Goal: Information Seeking & Learning: Learn about a topic

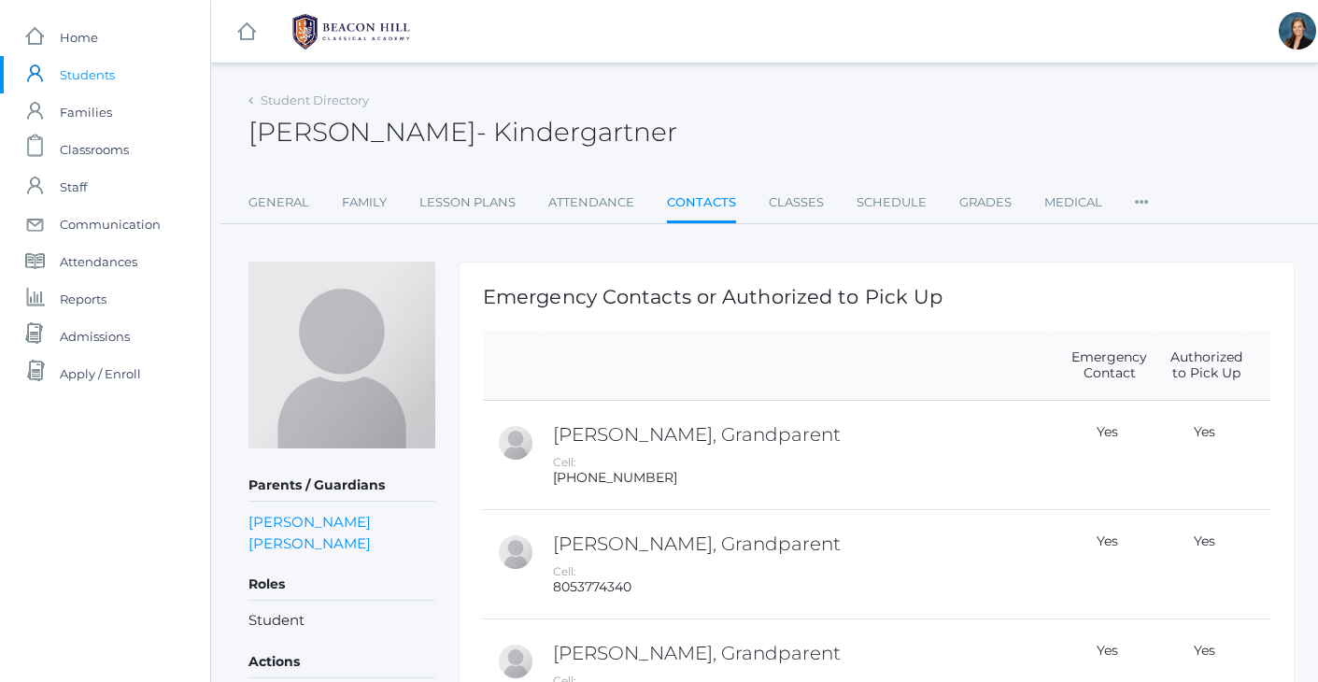
click at [92, 77] on span "Students" at bounding box center [87, 74] width 55 height 37
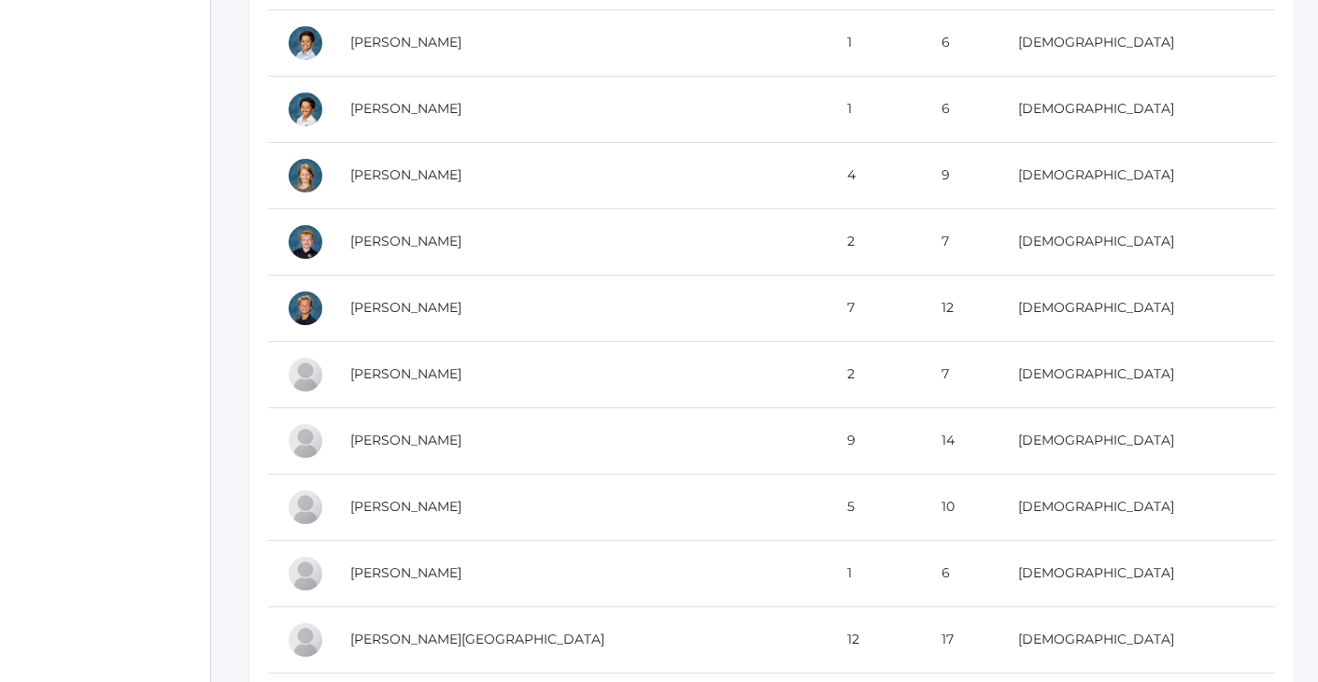
scroll to position [645, 0]
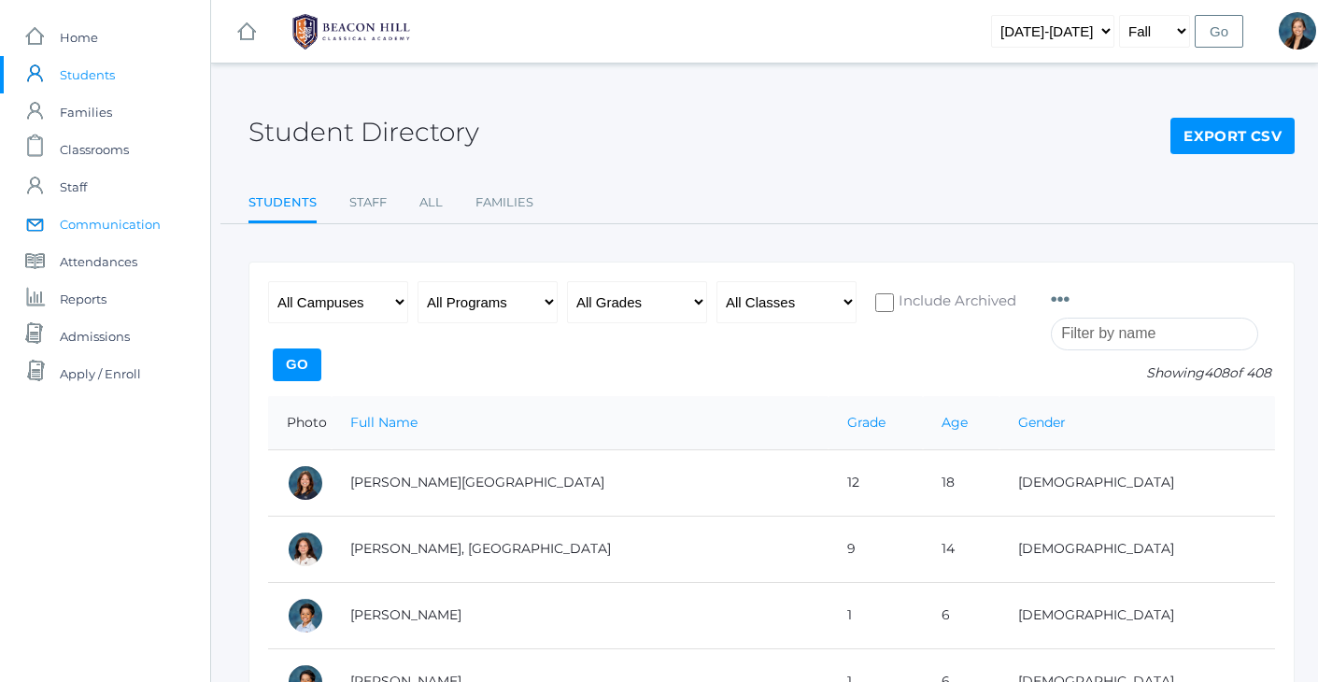
scroll to position [0, 0]
click at [756, 109] on div "Student Directory Export CSV" at bounding box center [772, 121] width 1046 height 69
select select "[DATE]-[DATE]"
click at [1204, 35] on input "Go" at bounding box center [1219, 31] width 49 height 33
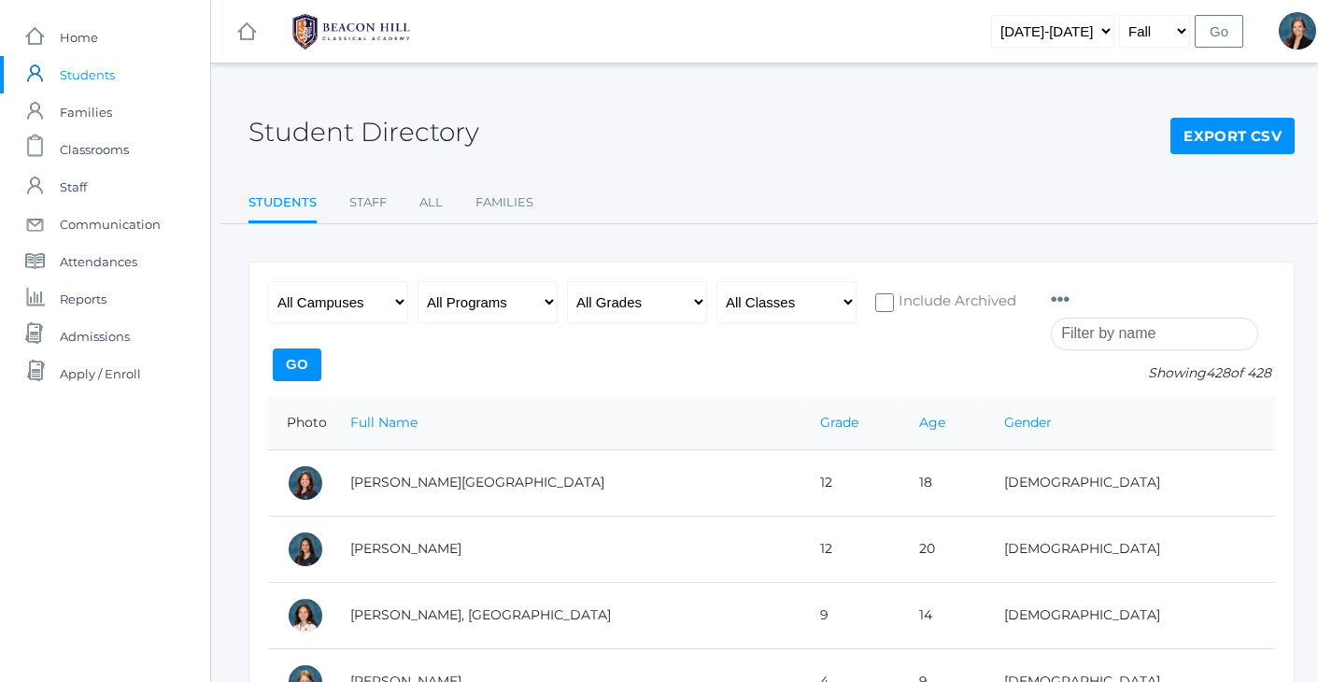
click at [552, 155] on div "Student Directory Export CSV Students Staff All Families Students Staff All Fam…" at bounding box center [772, 155] width 1046 height 137
select select "k"
click at [1010, 186] on ul "Students Staff All Families" at bounding box center [772, 204] width 1046 height 40
click at [298, 370] on input "Go" at bounding box center [297, 364] width 49 height 33
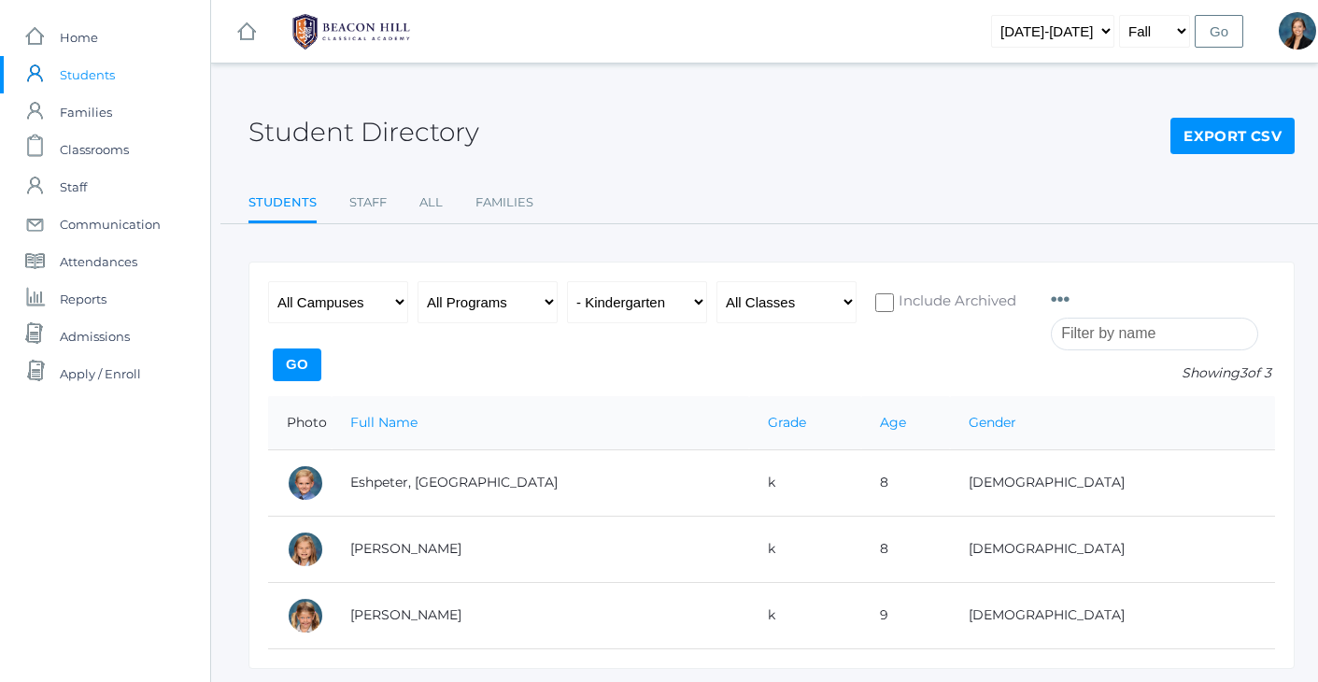
click at [619, 192] on ul "Students Staff All Families" at bounding box center [772, 204] width 1046 height 40
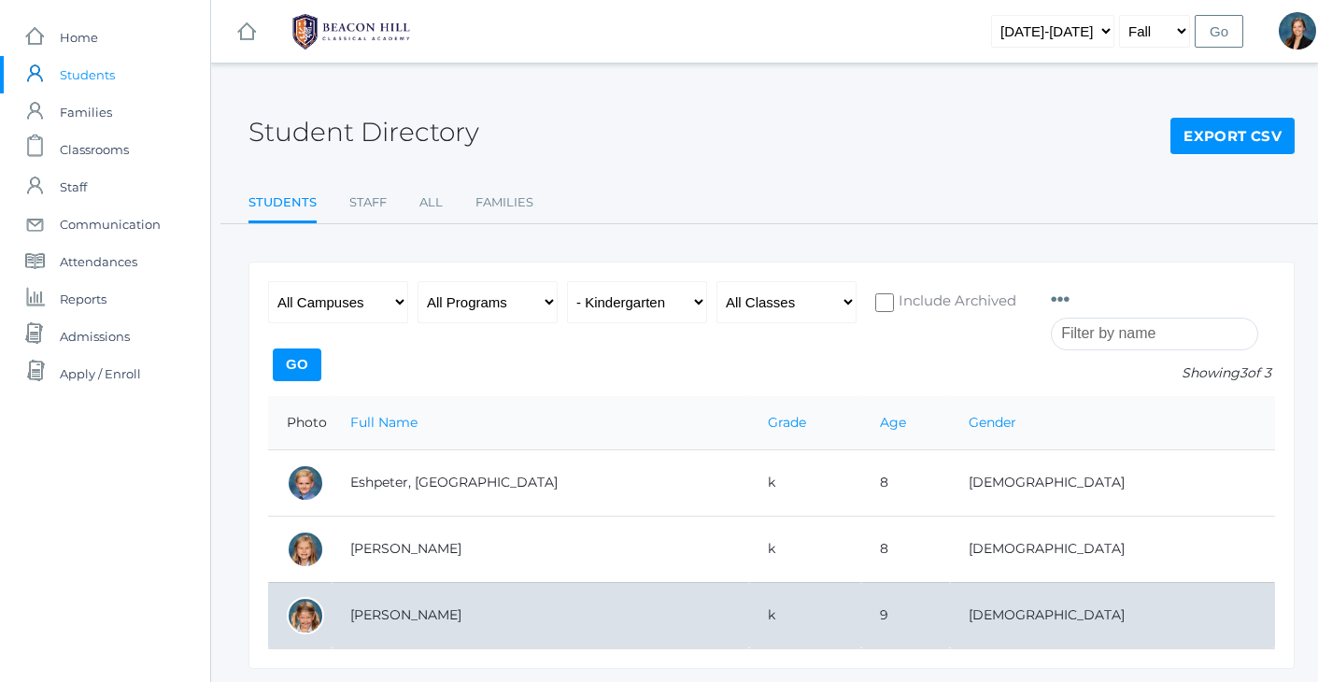
click at [393, 620] on td "Vasso, Josie" at bounding box center [541, 615] width 418 height 66
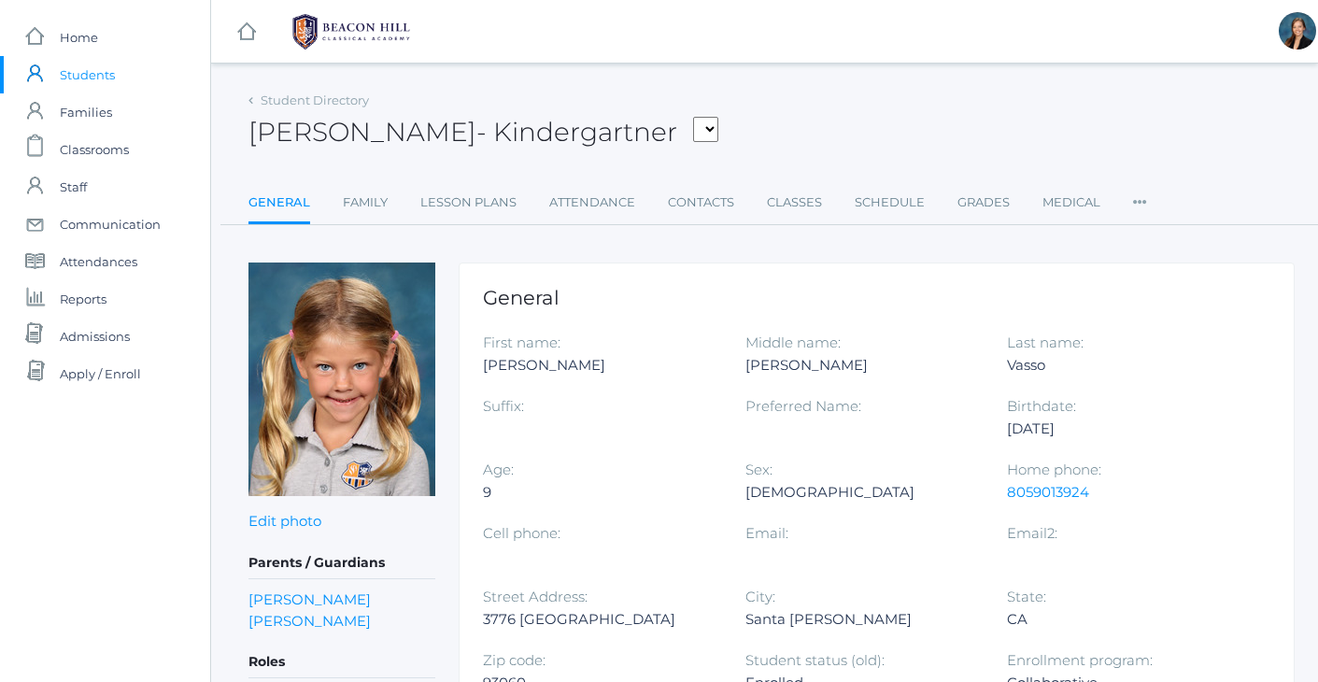
click at [906, 237] on div "Student Directory Josie Vasso - Kindergartner Armstrong, Sadie Bell, Isaiah Bur…" at bounding box center [772, 605] width 1046 height 1036
click at [981, 201] on link "Grades" at bounding box center [984, 202] width 52 height 37
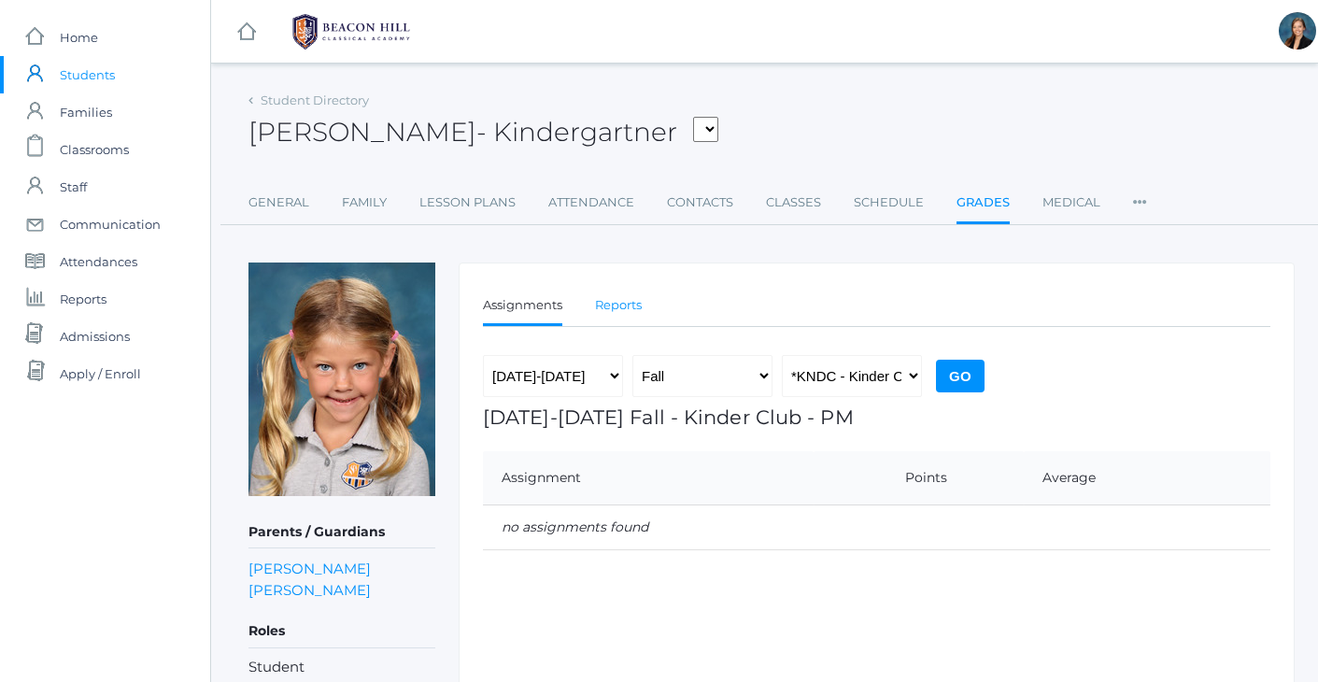
click at [618, 308] on link "Reports" at bounding box center [618, 305] width 47 height 37
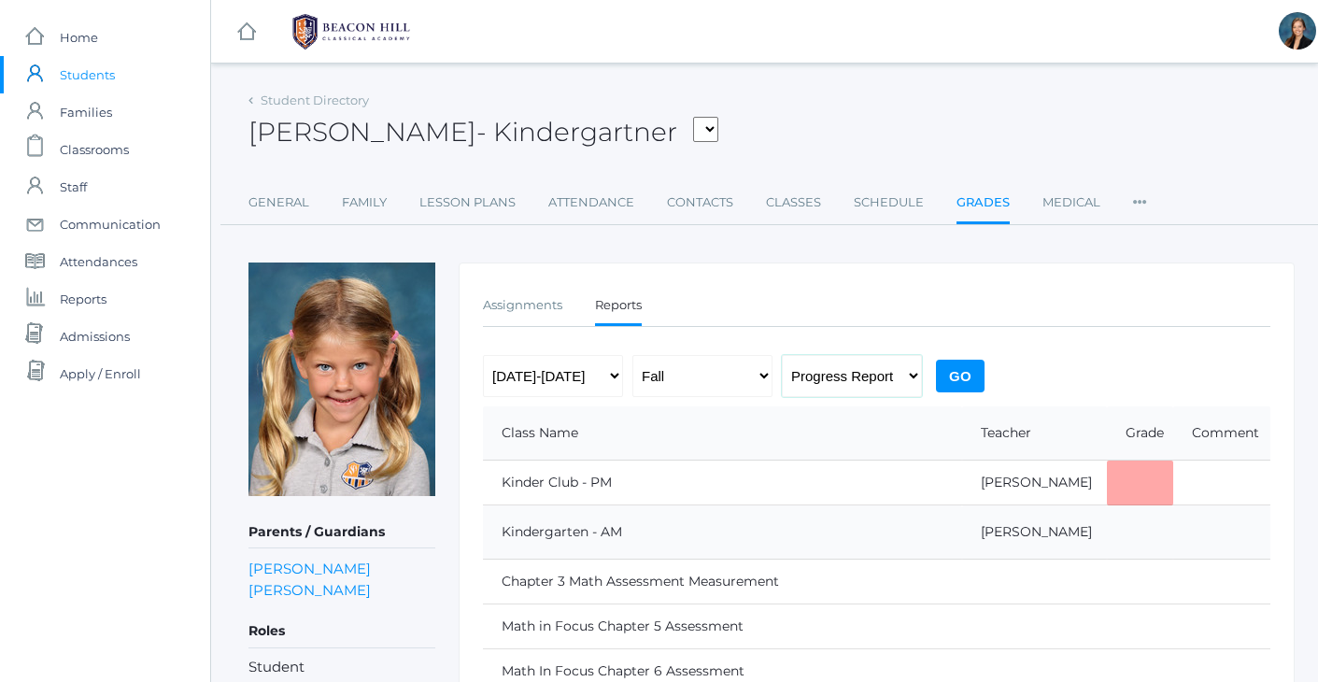
click at [827, 387] on select "Progress Report Report Card" at bounding box center [852, 376] width 140 height 42
select select "report"
click at [976, 380] on input "Go" at bounding box center [960, 376] width 49 height 33
click at [975, 379] on input "Go" at bounding box center [960, 376] width 49 height 33
click at [949, 377] on input "Go" at bounding box center [960, 376] width 49 height 33
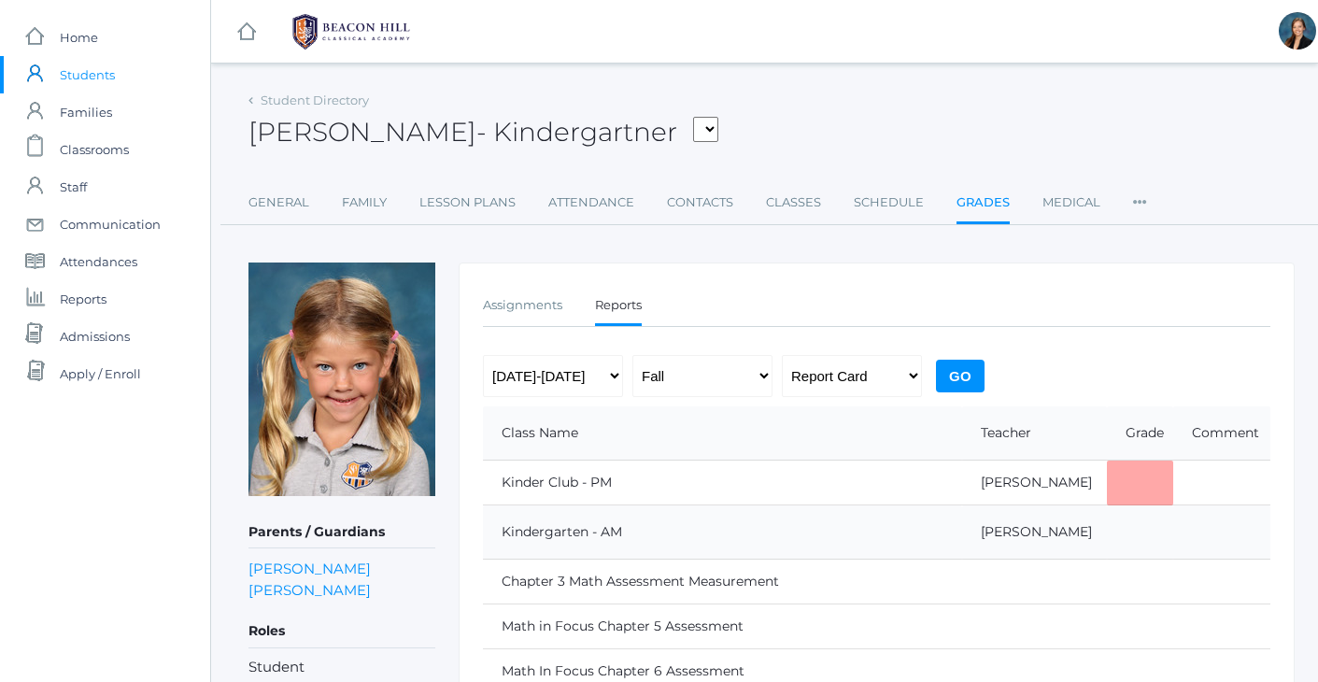
click at [799, 253] on div "Student Directory Josie Vasso - Kindergartner Armstrong, Sadie Bell, Isaiah Bur…" at bounding box center [772, 652] width 1046 height 1131
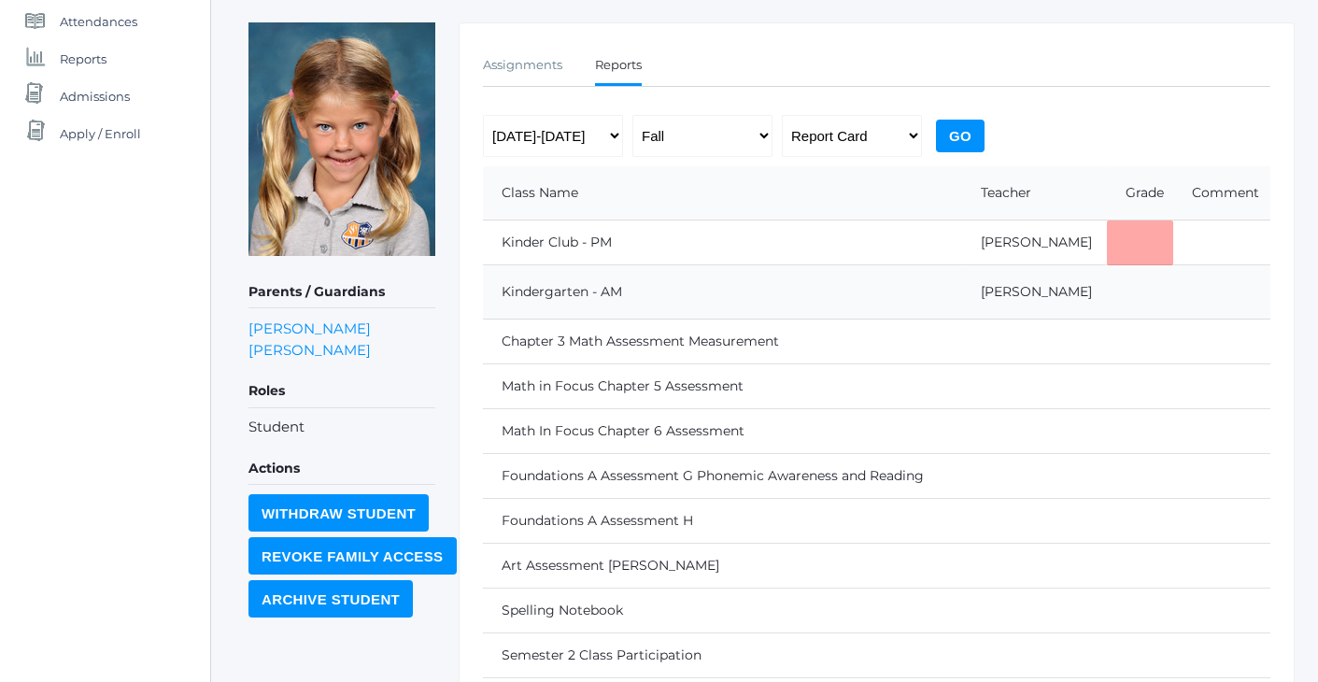
scroll to position [246, 0]
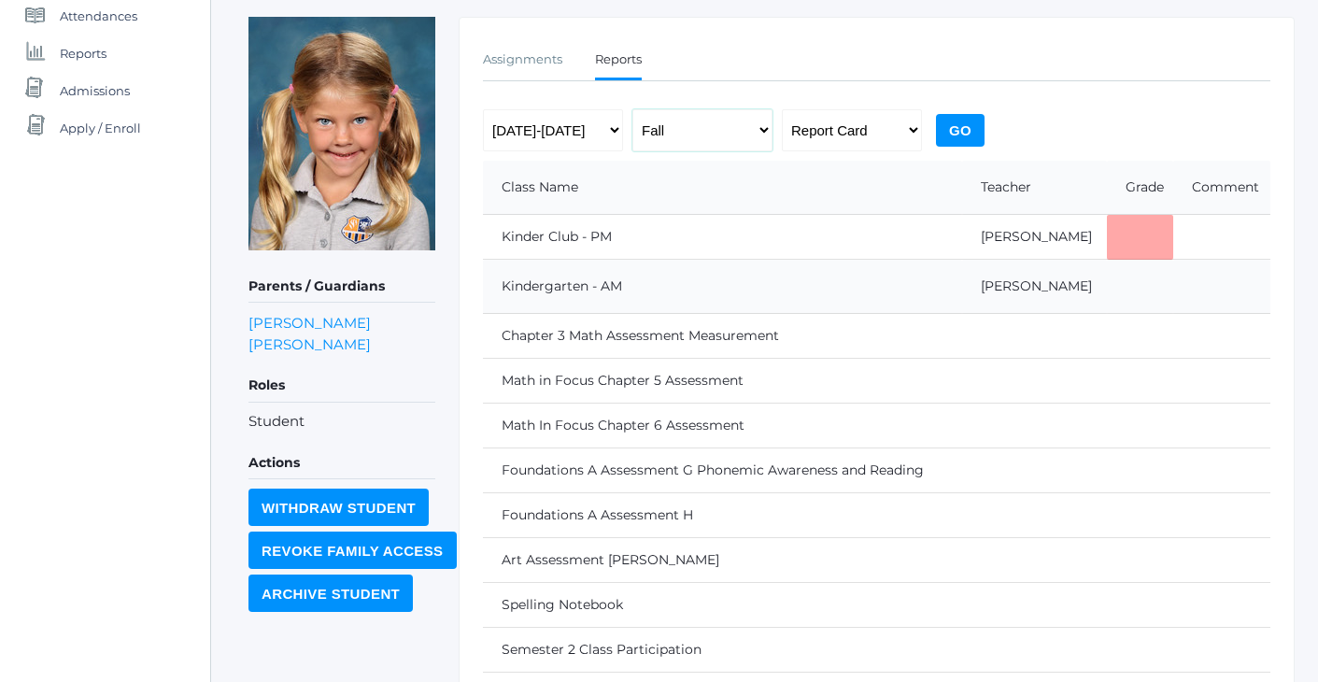
click at [714, 130] on select "Fall Spring" at bounding box center [703, 130] width 140 height 42
select select "2"
click at [968, 138] on input "Go" at bounding box center [960, 130] width 49 height 33
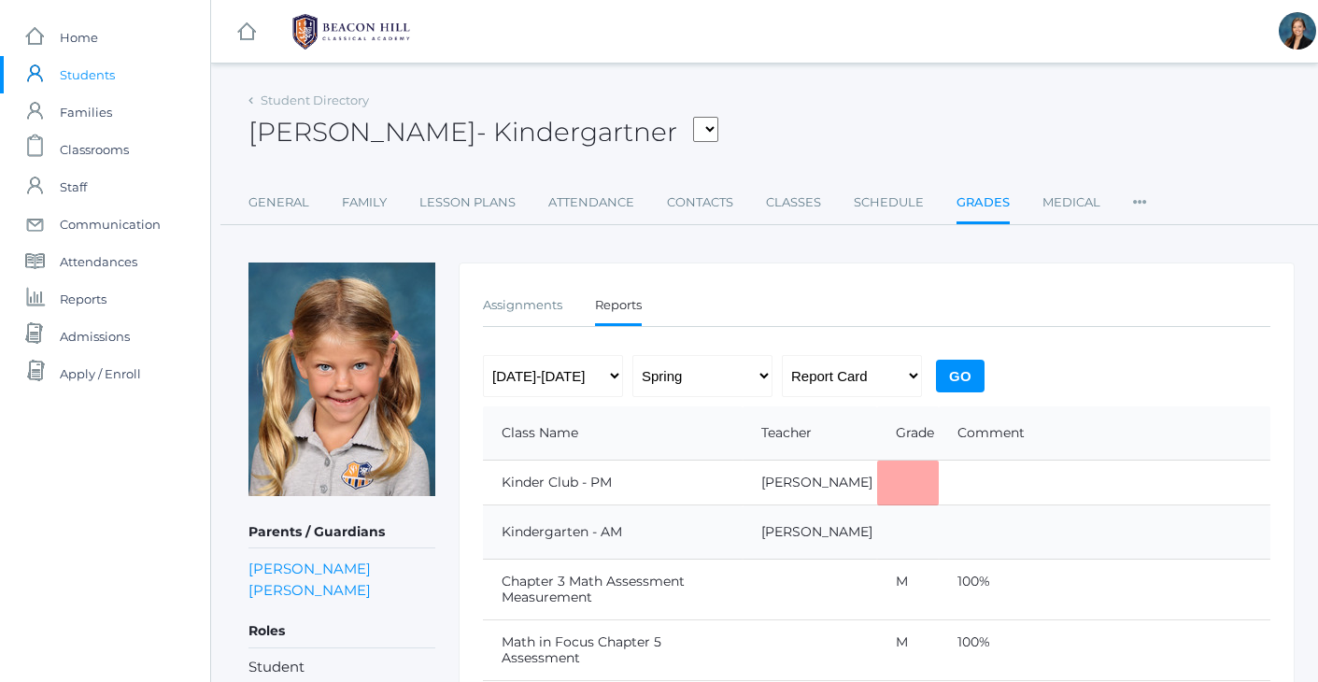
click at [792, 122] on div "Josie Vasso - Kindergartner Armstrong, Sadie Bell, Isaiah Burgh, Bennett Carey,…" at bounding box center [772, 121] width 1046 height 69
click at [913, 104] on div "Josie Vasso - Kindergartner Armstrong, Sadie Bell, Isaiah Burgh, Bennett Carey,…" at bounding box center [772, 121] width 1046 height 69
click at [83, 33] on span "Home" at bounding box center [79, 37] width 38 height 37
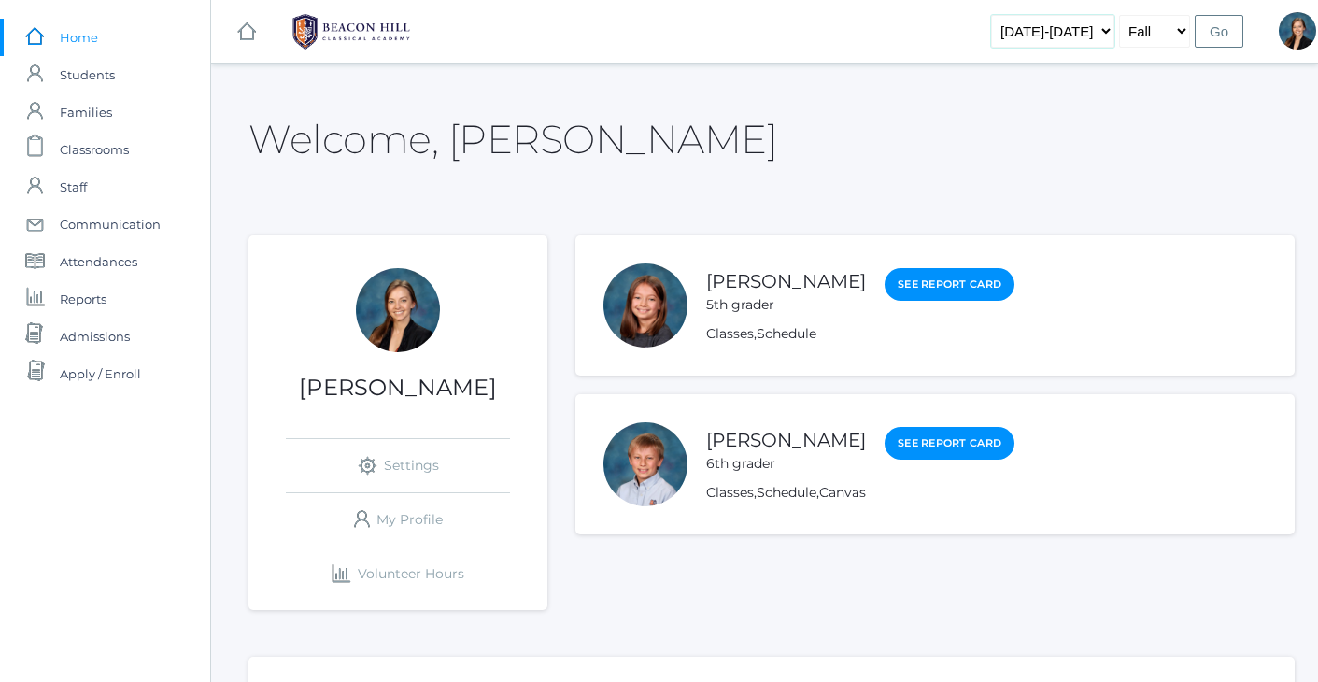
select select "[DATE]-[DATE]"
click at [1213, 26] on input "Go" at bounding box center [1219, 31] width 49 height 33
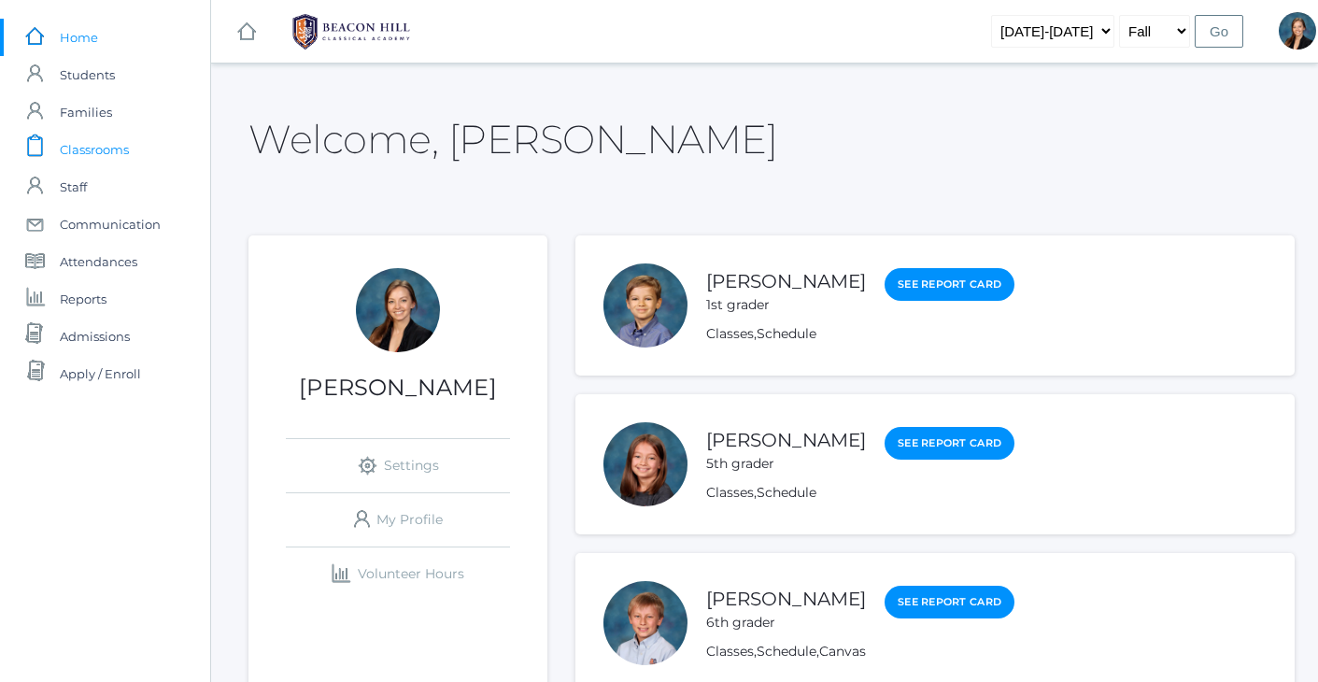
click at [77, 147] on span "Classrooms" at bounding box center [94, 149] width 69 height 37
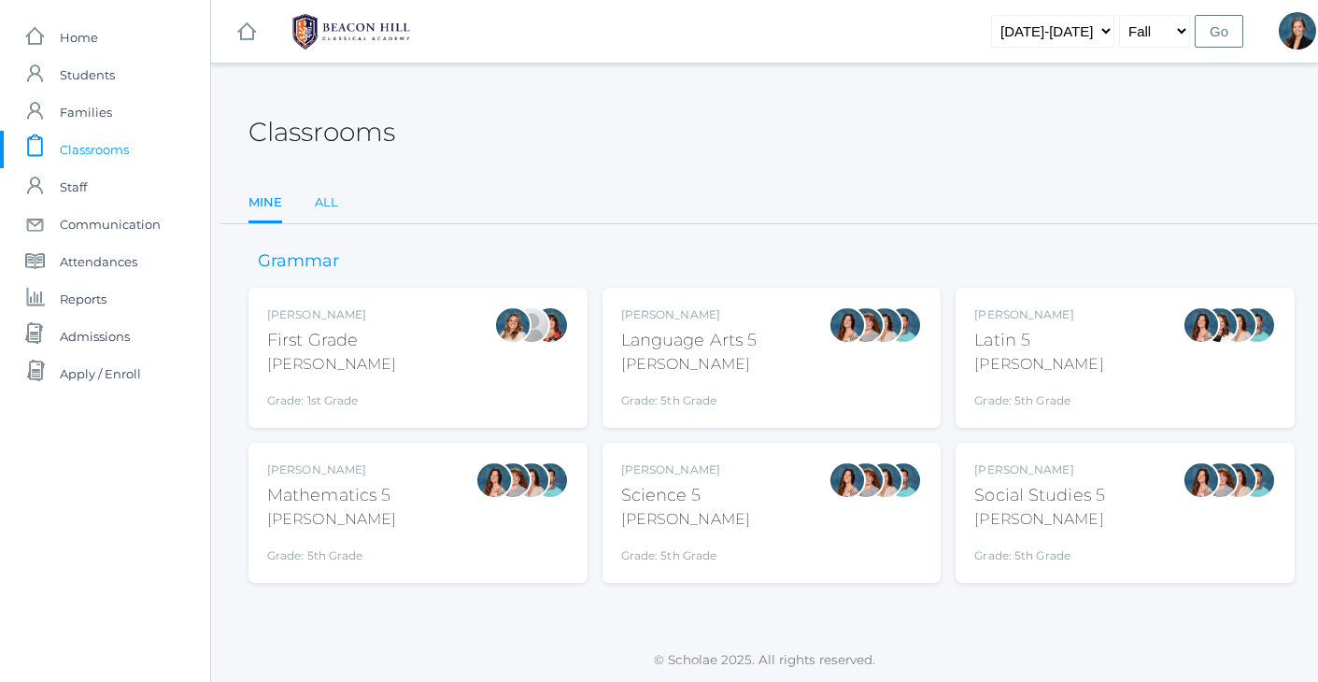
click at [326, 197] on link "All" at bounding box center [326, 202] width 23 height 37
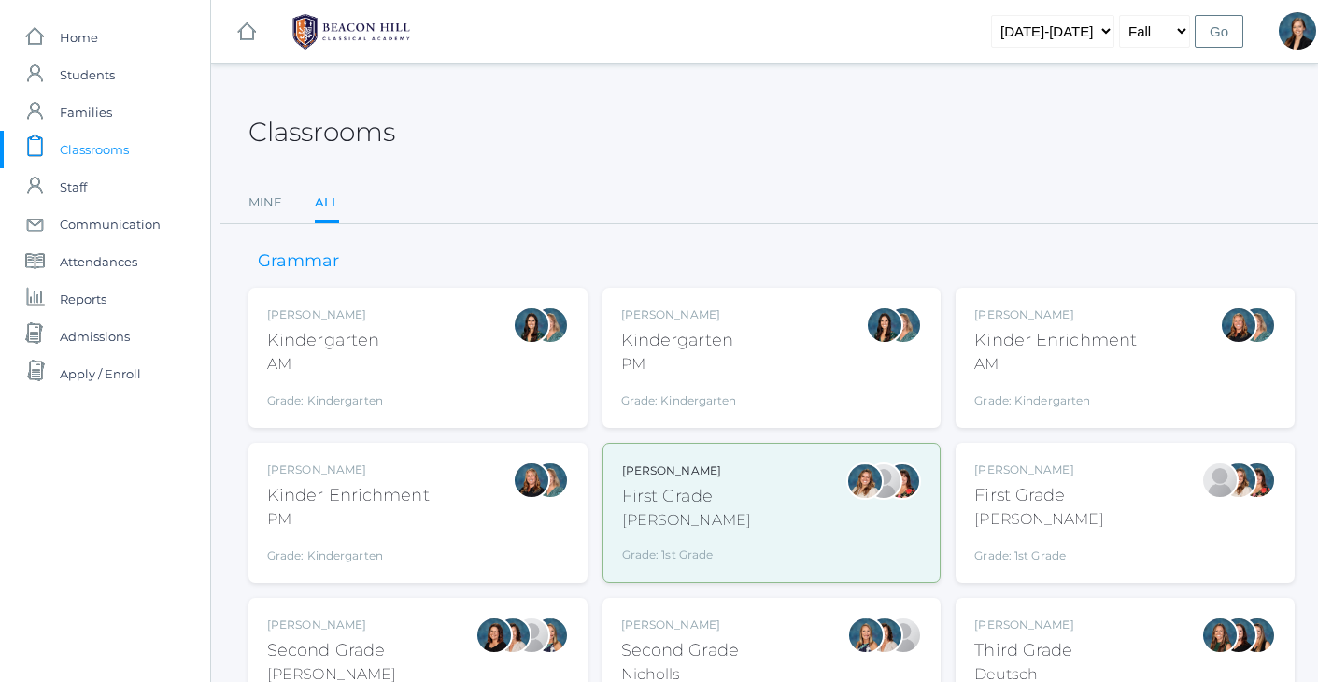
click at [632, 170] on div "Classrooms Mine All Mine All" at bounding box center [772, 155] width 1046 height 137
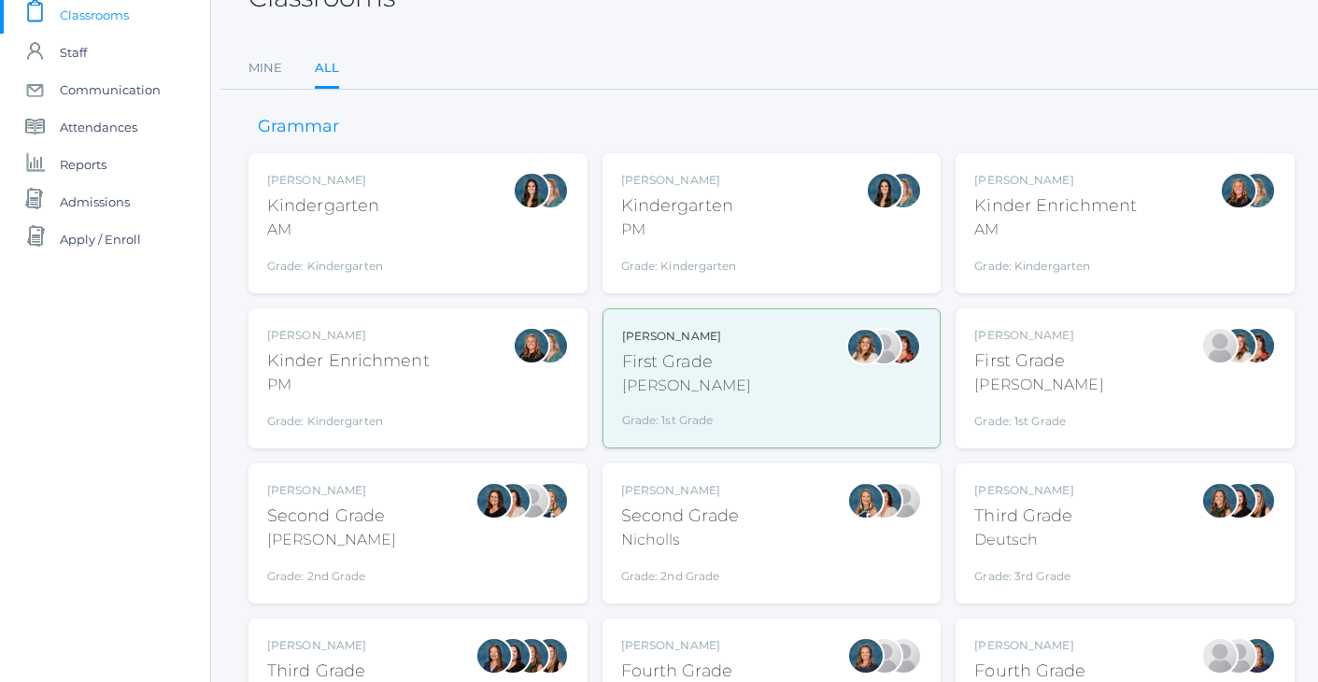
scroll to position [141, 0]
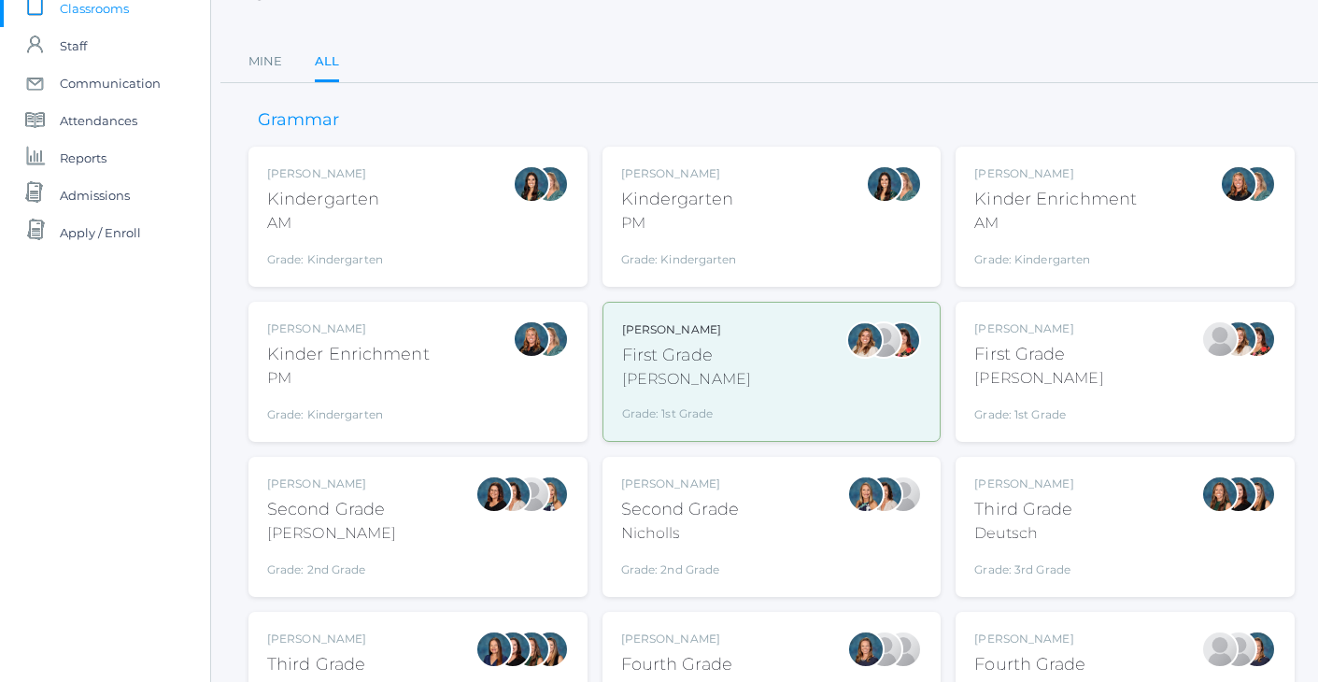
click at [753, 225] on div "[PERSON_NAME] Kindergarten PM Grade: Kindergarten *KIND" at bounding box center [772, 216] width 302 height 103
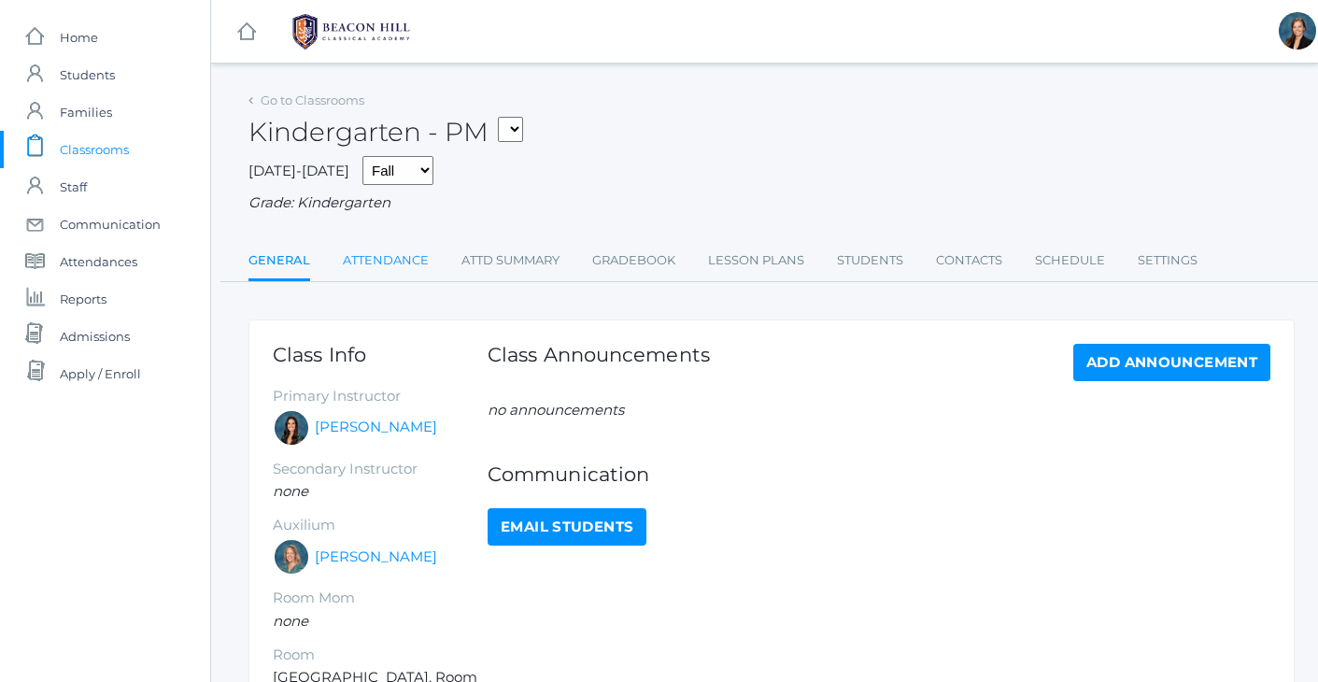
click at [392, 247] on link "Attendance" at bounding box center [386, 260] width 86 height 37
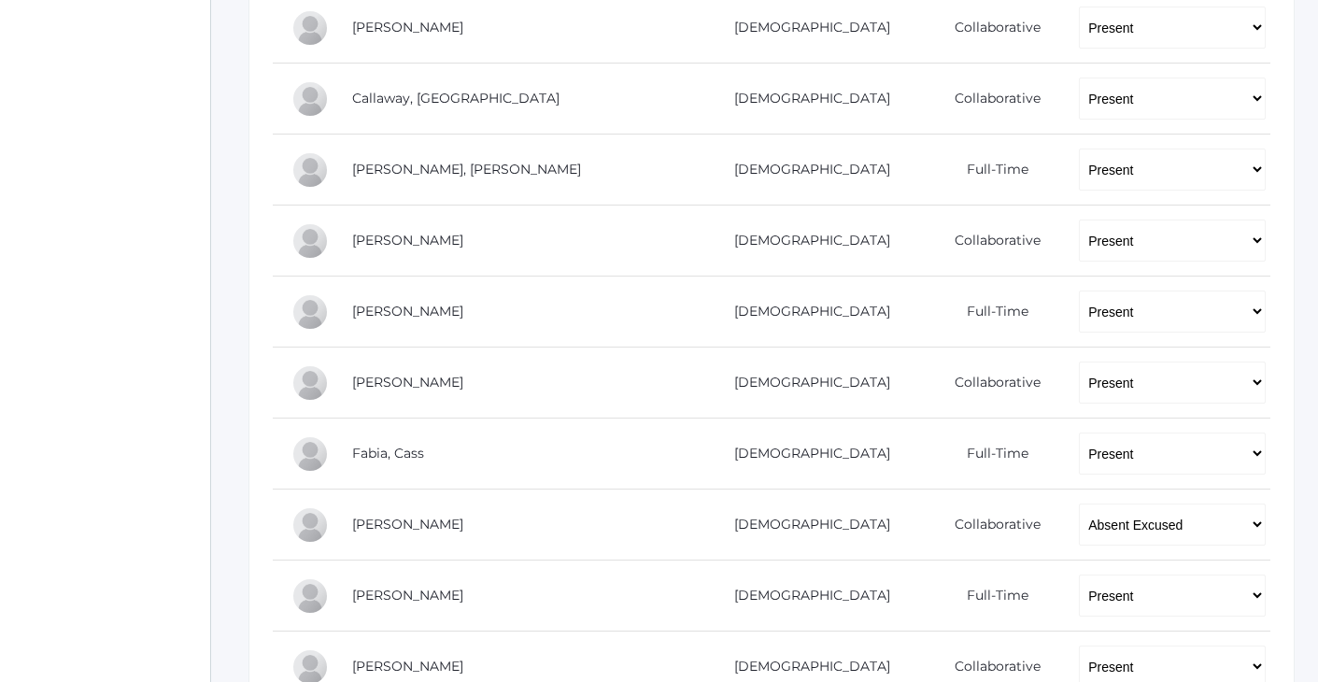
scroll to position [631, 0]
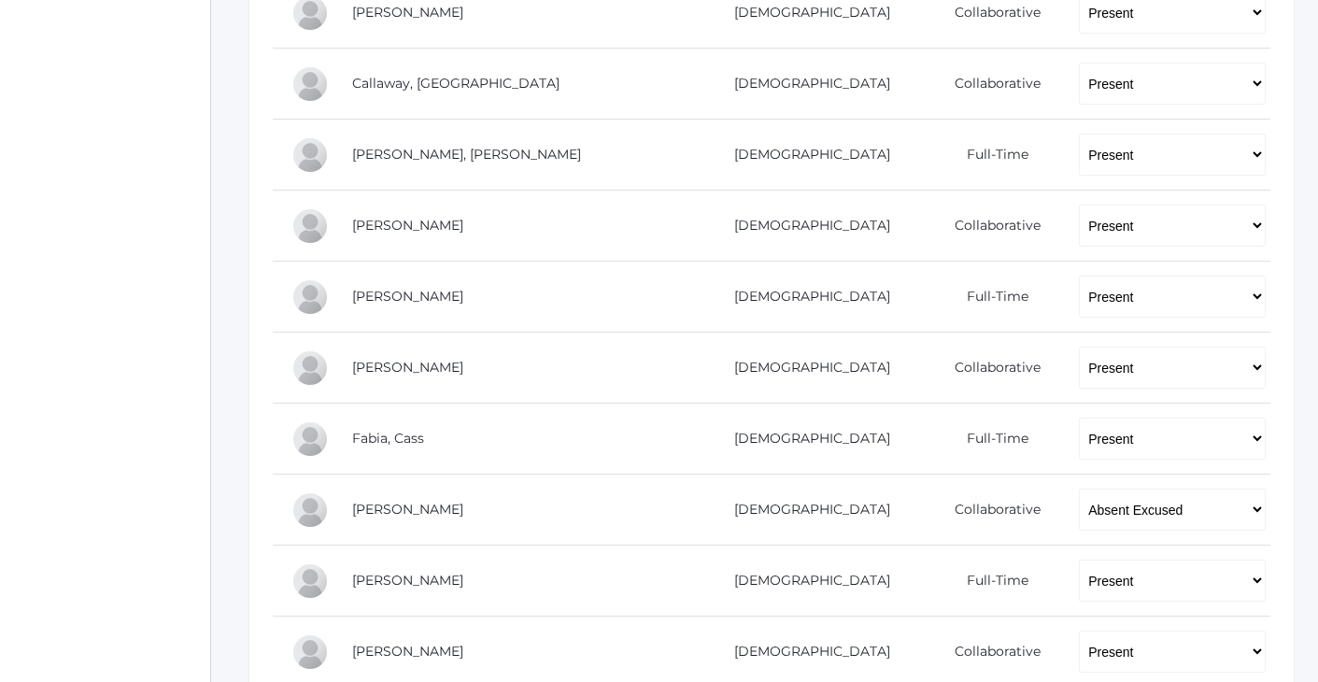
click at [53, 353] on div "icons/ui/navigation/home Created with Sketch. Home icons/user/plain Created wit…" at bounding box center [105, 278] width 210 height 1819
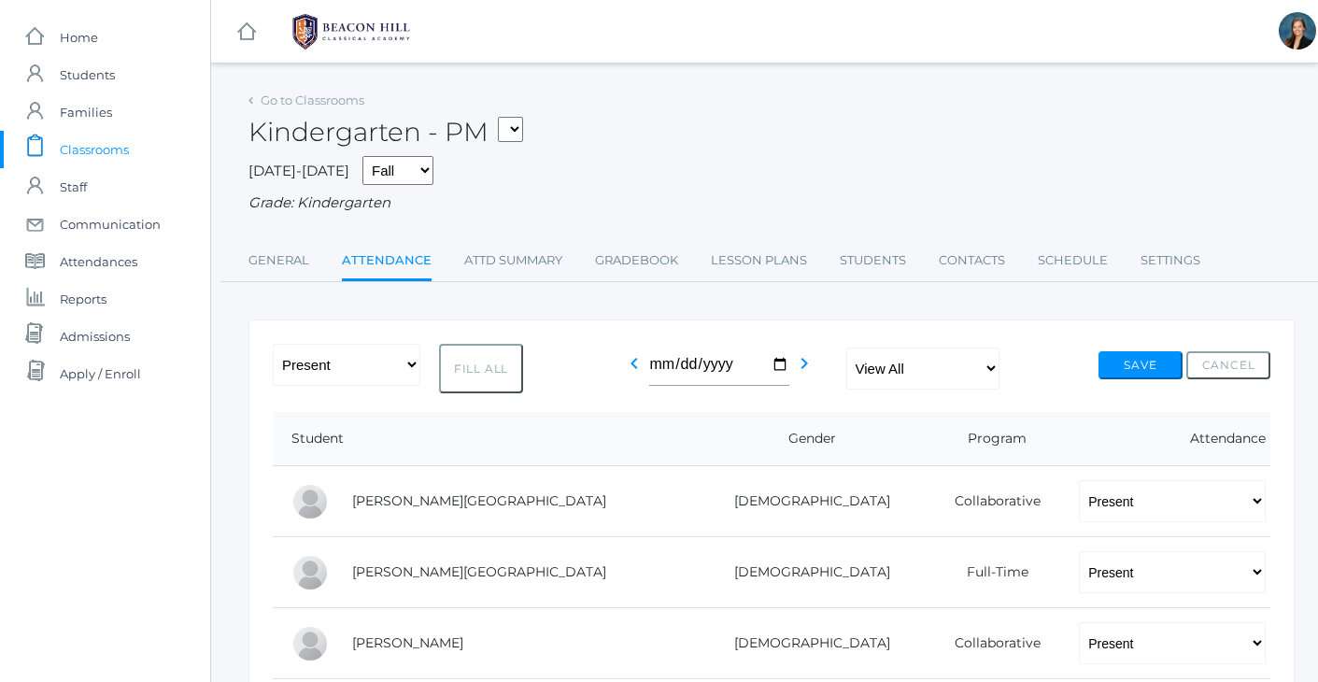
scroll to position [0, 0]
click at [869, 176] on div "[DATE]-[DATE] Fall Spring Grade: Kindergarten" at bounding box center [772, 185] width 1046 height 58
click at [77, 146] on span "Classrooms" at bounding box center [94, 149] width 69 height 37
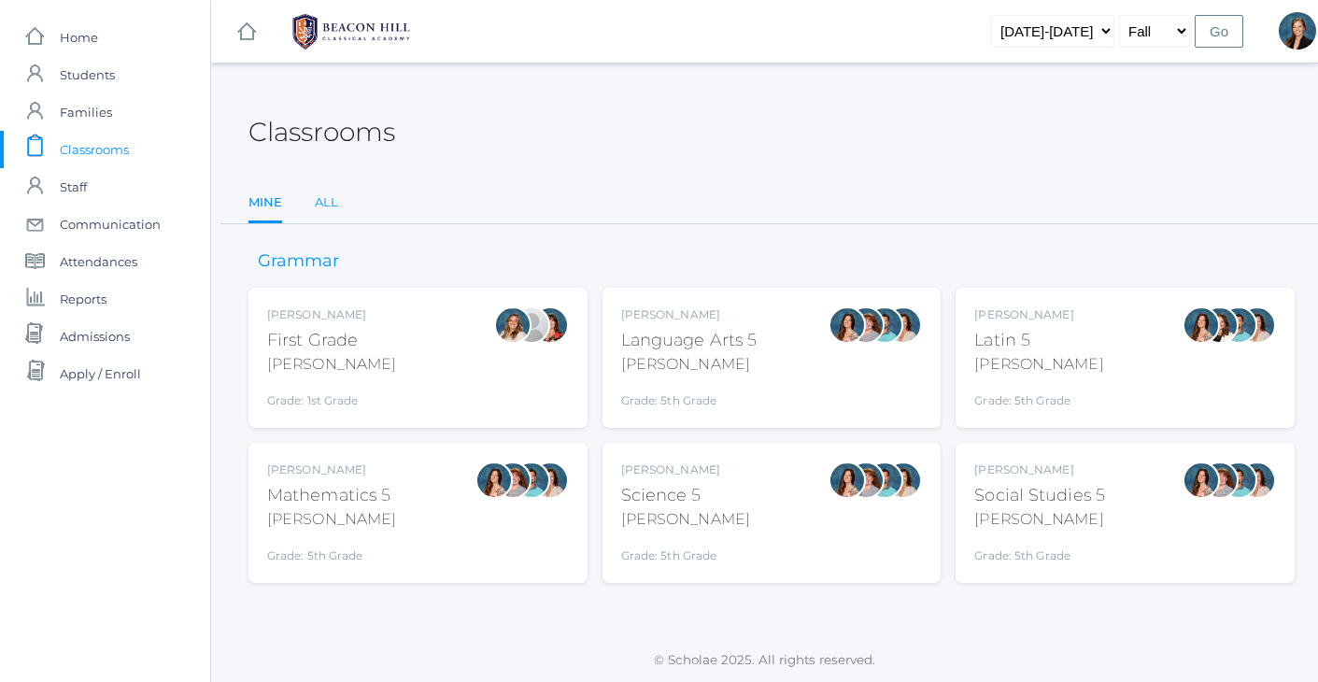
click at [333, 203] on link "All" at bounding box center [326, 202] width 23 height 37
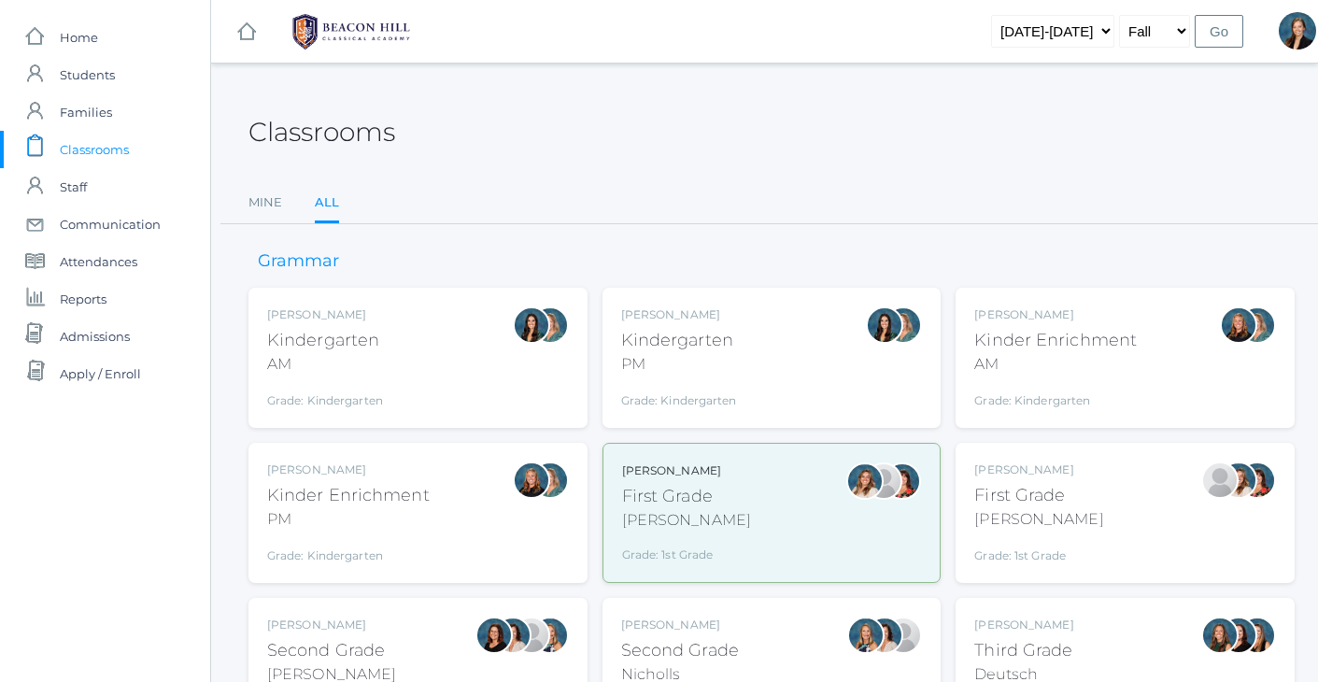
click at [339, 509] on div "PM" at bounding box center [348, 519] width 163 height 22
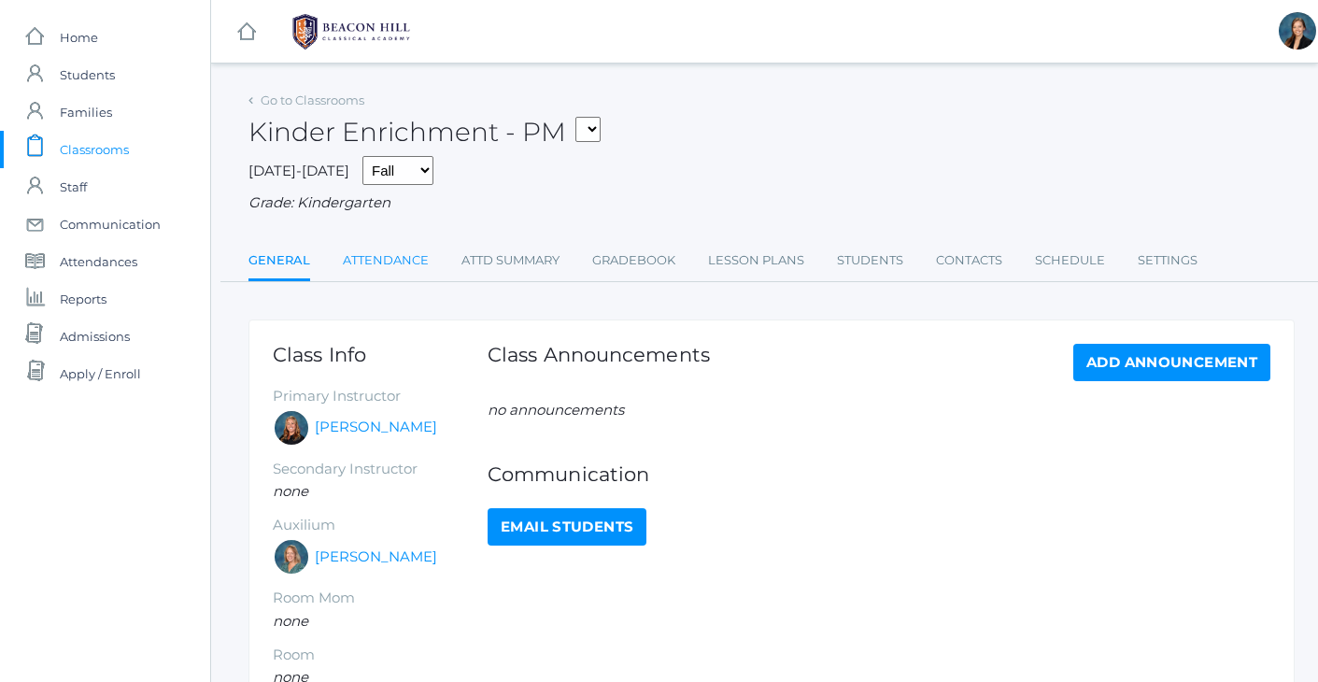
click at [400, 256] on link "Attendance" at bounding box center [386, 260] width 86 height 37
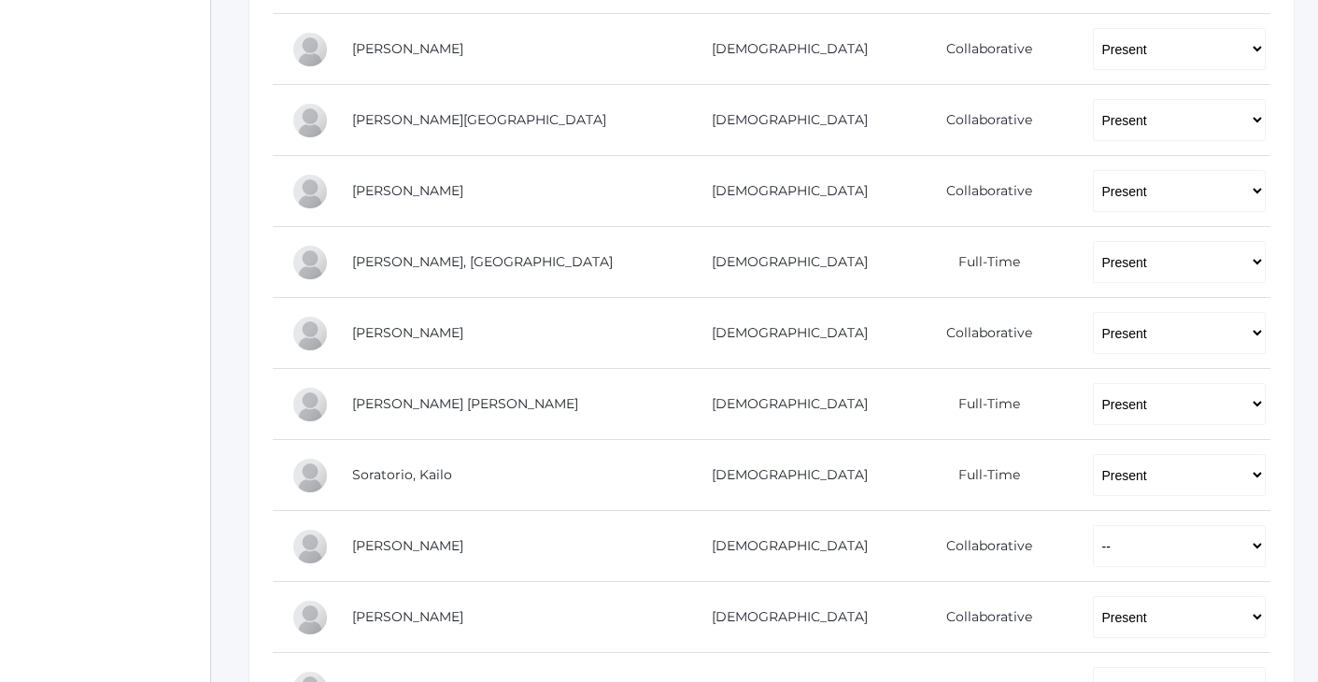
scroll to position [1158, 0]
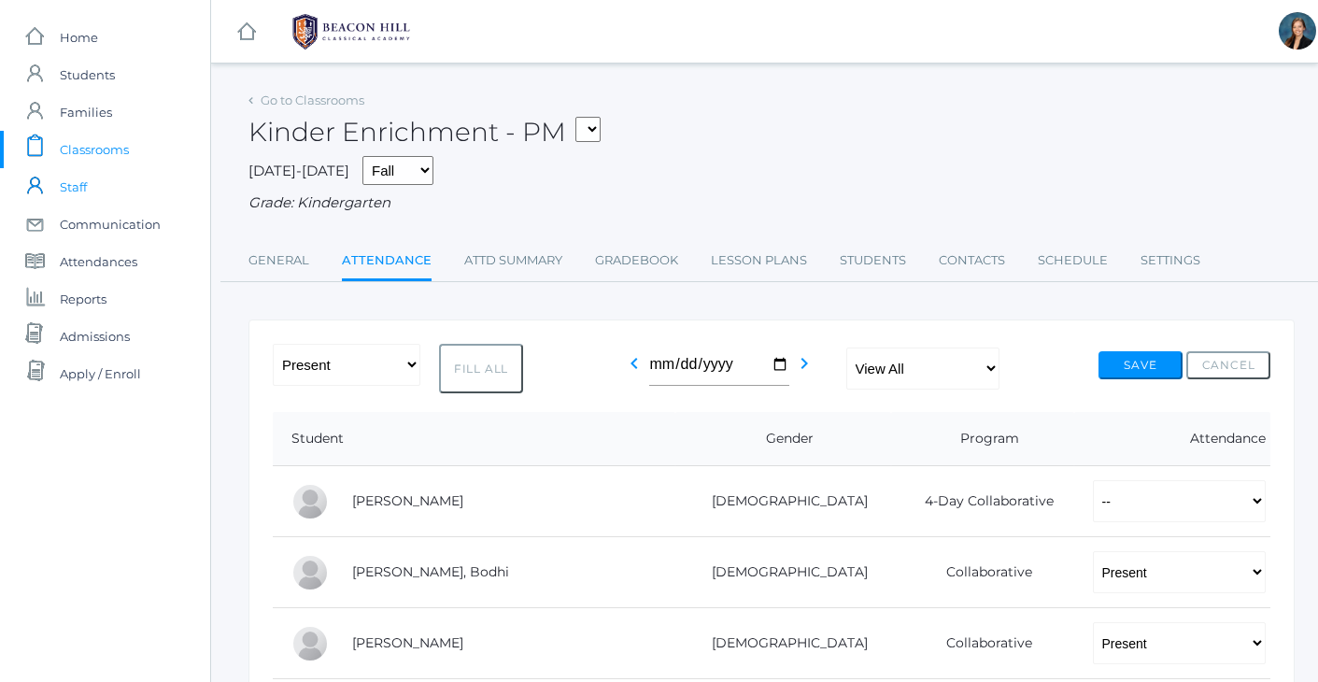
scroll to position [0, 0]
click at [824, 148] on div "Kinder Enrichment - PM 01LA - First Grade Barber 05LATIN - Latin 5 Salazar 05MA…" at bounding box center [772, 121] width 1046 height 69
click at [804, 133] on div "Kinder Enrichment - PM 01LA - First Grade Barber 05LATIN - Latin 5 Salazar 05MA…" at bounding box center [772, 121] width 1046 height 69
